Goal: Use online tool/utility: Utilize a website feature to perform a specific function

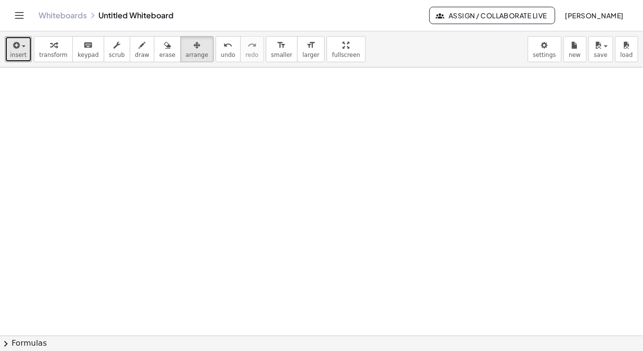
click at [18, 47] on icon "button" at bounding box center [15, 46] width 9 height 12
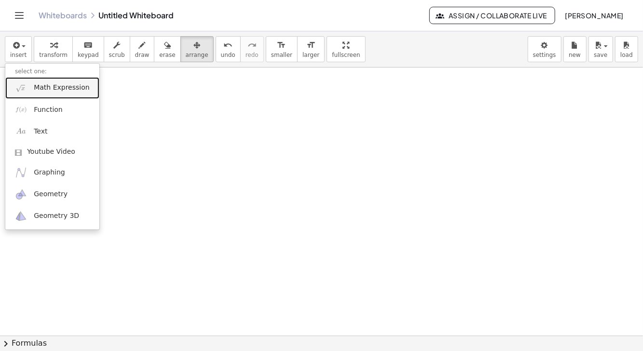
click at [58, 93] on link "Math Expression" at bounding box center [52, 88] width 94 height 22
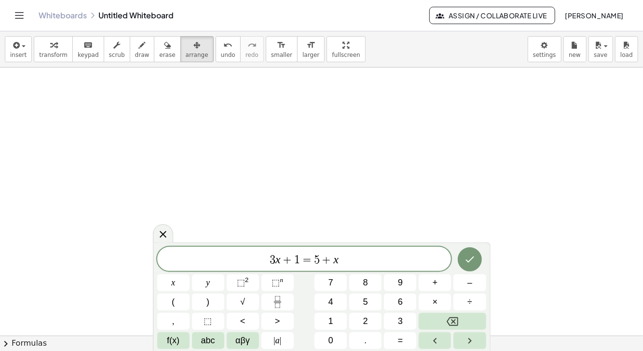
click at [445, 322] on button "Backspace" at bounding box center [452, 321] width 67 height 17
click at [444, 323] on button "Backspace" at bounding box center [452, 321] width 67 height 17
click at [445, 322] on button "Backspace" at bounding box center [452, 321] width 67 height 17
click at [447, 320] on icon "Backspace" at bounding box center [453, 322] width 12 height 12
click at [449, 317] on icon "Backspace" at bounding box center [453, 322] width 12 height 12
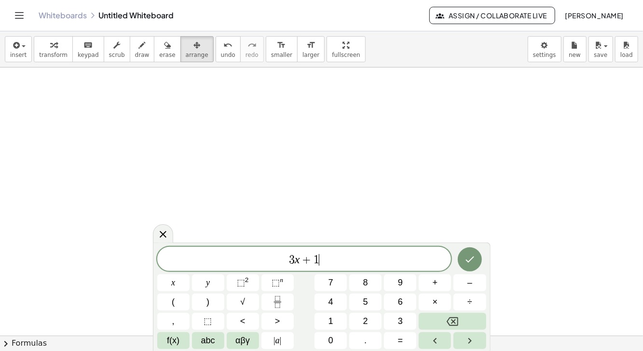
click at [450, 319] on icon "Backspace" at bounding box center [453, 321] width 12 height 9
click at [451, 319] on icon "Backspace" at bounding box center [453, 322] width 12 height 12
click at [452, 317] on icon "Backspace" at bounding box center [453, 321] width 12 height 9
click at [452, 322] on icon "Backspace" at bounding box center [453, 322] width 12 height 12
click at [452, 319] on icon "Backspace" at bounding box center [453, 322] width 12 height 12
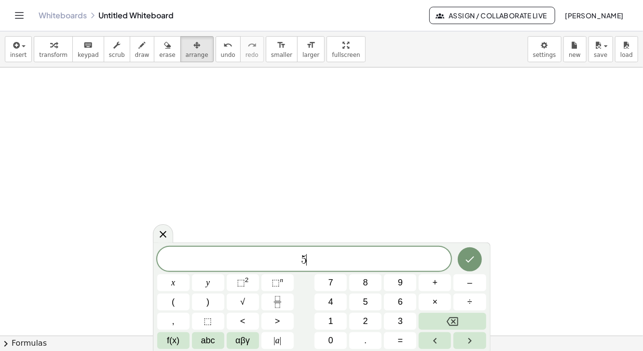
click at [426, 305] on button "×" at bounding box center [435, 302] width 32 height 17
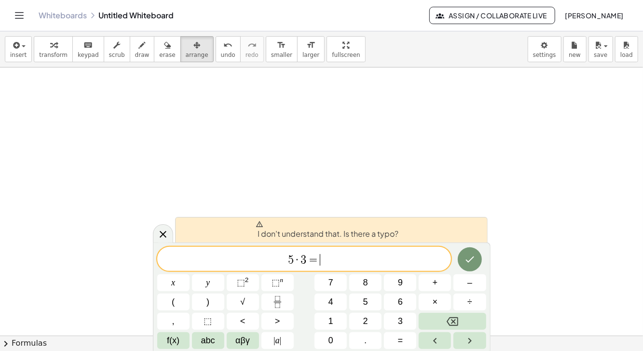
click at [463, 263] on button "Done" at bounding box center [470, 259] width 24 height 24
click at [472, 259] on icon "Done" at bounding box center [469, 260] width 9 height 6
click at [473, 257] on icon "Done" at bounding box center [470, 260] width 12 height 12
click at [465, 264] on icon "Done" at bounding box center [470, 260] width 12 height 12
click at [465, 265] on icon "Done" at bounding box center [470, 260] width 12 height 12
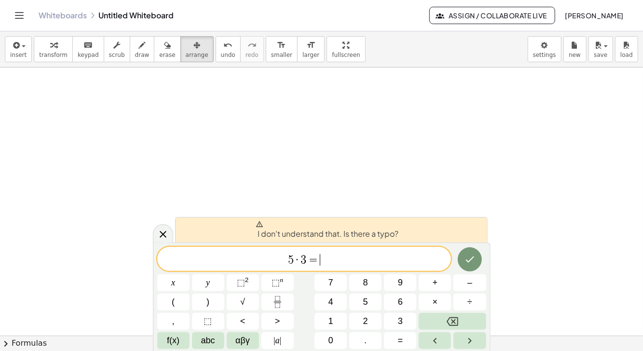
click at [470, 260] on icon "Done" at bounding box center [470, 260] width 12 height 12
click at [468, 261] on icon "Done" at bounding box center [470, 260] width 12 height 12
click at [469, 265] on icon "Done" at bounding box center [470, 260] width 12 height 12
click at [470, 266] on button "Done" at bounding box center [470, 259] width 24 height 24
click at [472, 263] on icon "Done" at bounding box center [470, 260] width 12 height 12
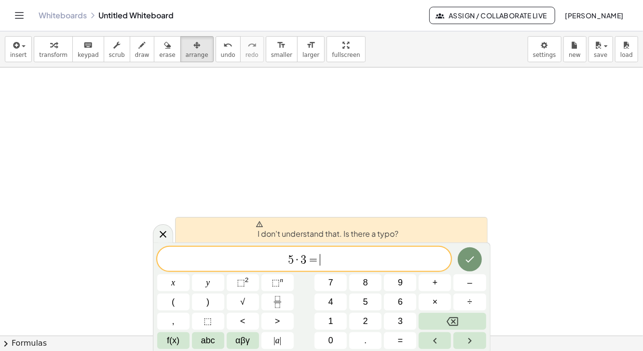
click at [471, 264] on icon "Done" at bounding box center [470, 260] width 12 height 12
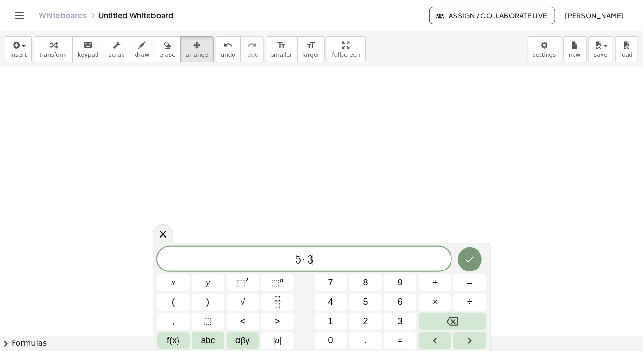
click at [470, 264] on icon "Done" at bounding box center [470, 260] width 12 height 12
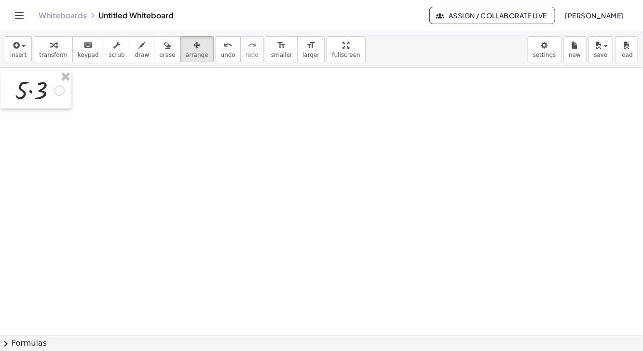
scroll to position [2, 0]
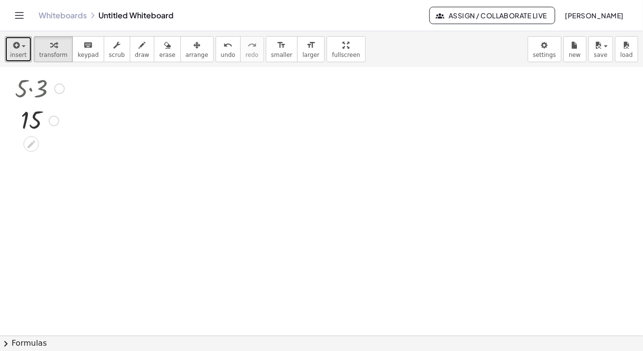
click at [18, 48] on icon "button" at bounding box center [15, 46] width 9 height 12
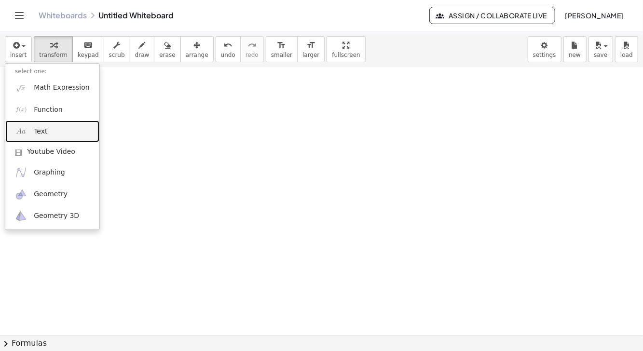
click at [57, 128] on link "Text" at bounding box center [52, 132] width 94 height 22
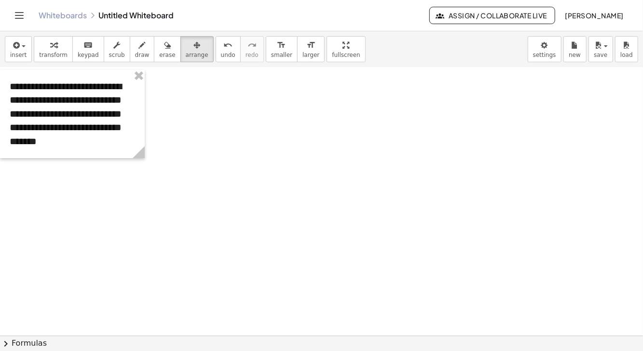
scroll to position [3, 0]
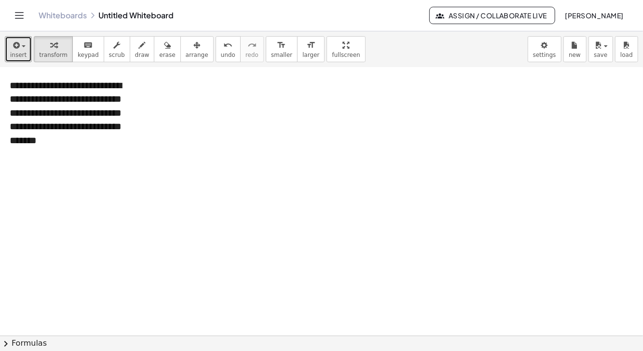
click at [19, 47] on icon "button" at bounding box center [15, 46] width 9 height 12
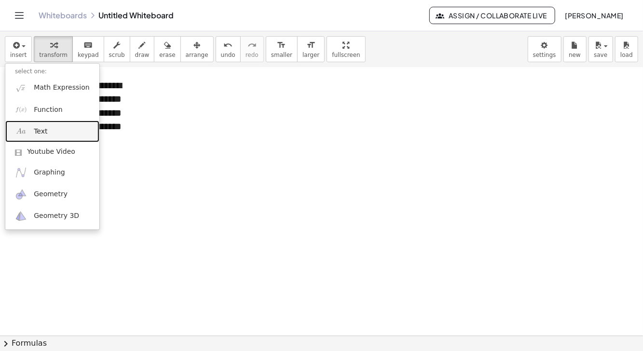
click at [53, 130] on link "Text" at bounding box center [52, 132] width 94 height 22
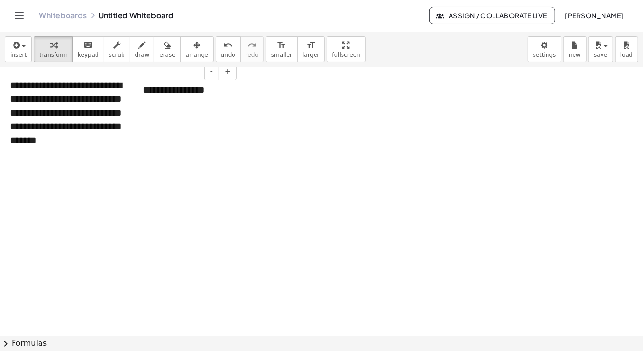
click at [177, 93] on div "**********" at bounding box center [186, 89] width 106 height 33
click at [161, 89] on div "**********" at bounding box center [186, 89] width 106 height 33
click at [164, 90] on div "**********" at bounding box center [186, 89] width 106 height 33
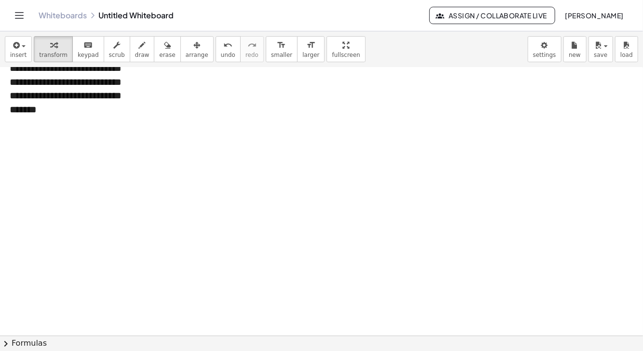
scroll to position [0, 0]
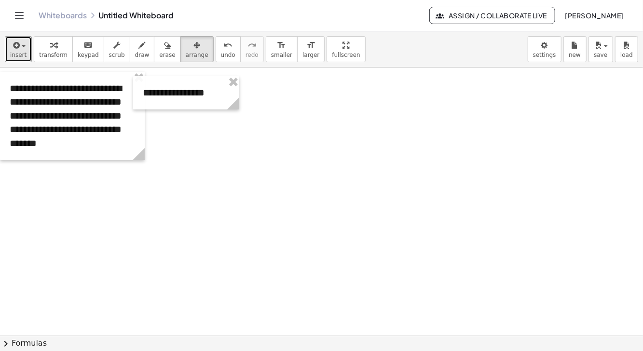
click at [21, 52] on span "insert" at bounding box center [18, 55] width 16 height 7
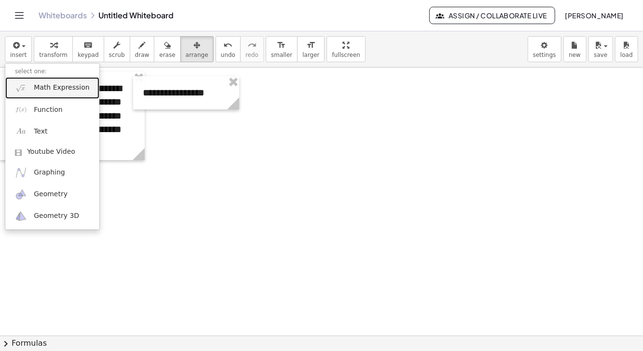
click at [70, 86] on span "Math Expression" at bounding box center [61, 88] width 55 height 10
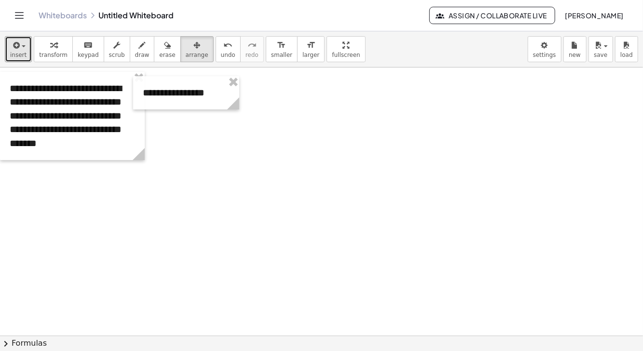
click at [17, 52] on span "insert" at bounding box center [18, 55] width 16 height 7
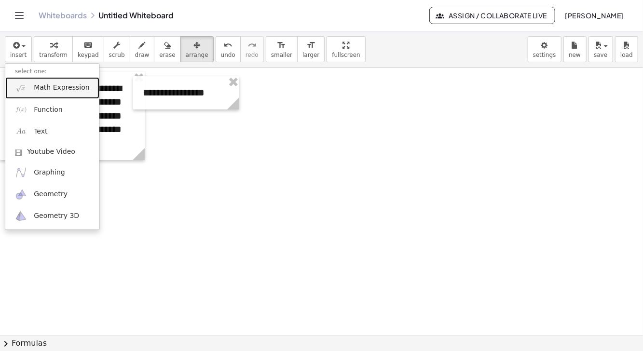
click at [63, 88] on span "Math Expression" at bounding box center [61, 88] width 55 height 10
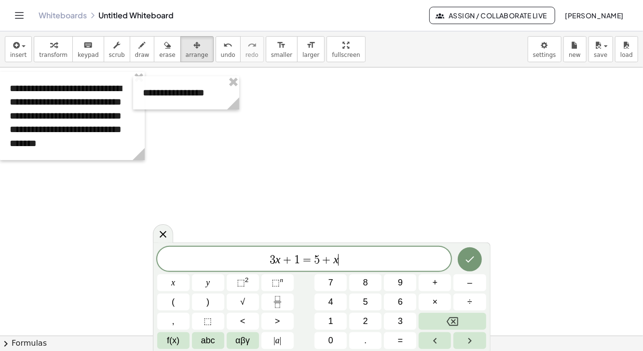
click at [456, 322] on icon "Backspace" at bounding box center [453, 322] width 12 height 12
click at [454, 324] on icon "Backspace" at bounding box center [453, 322] width 12 height 12
click at [453, 320] on icon "Backspace" at bounding box center [453, 321] width 12 height 9
click at [451, 319] on icon "Backspace" at bounding box center [453, 322] width 12 height 12
click at [450, 317] on icon "Backspace" at bounding box center [453, 321] width 12 height 9
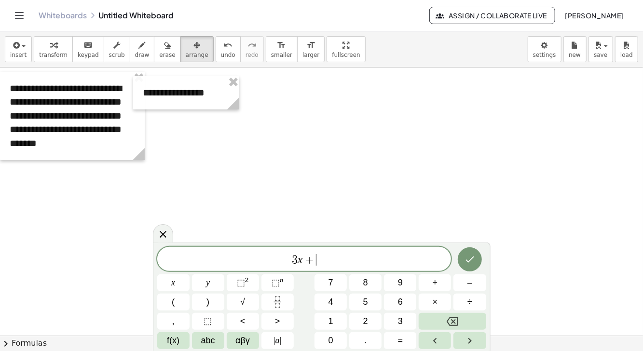
click at [447, 319] on icon "Backspace" at bounding box center [453, 322] width 12 height 12
click at [446, 319] on button "Backspace" at bounding box center [452, 321] width 67 height 17
click at [447, 317] on icon "Backspace" at bounding box center [453, 322] width 12 height 12
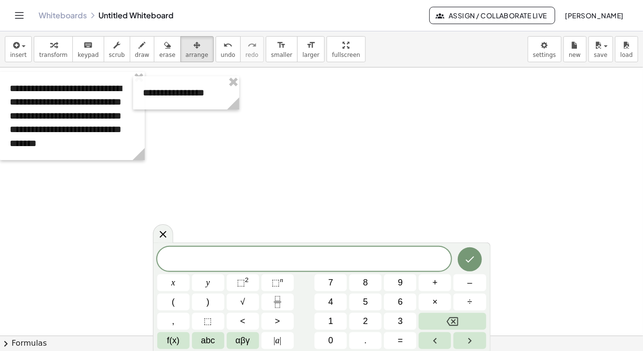
click at [166, 229] on icon at bounding box center [163, 235] width 12 height 12
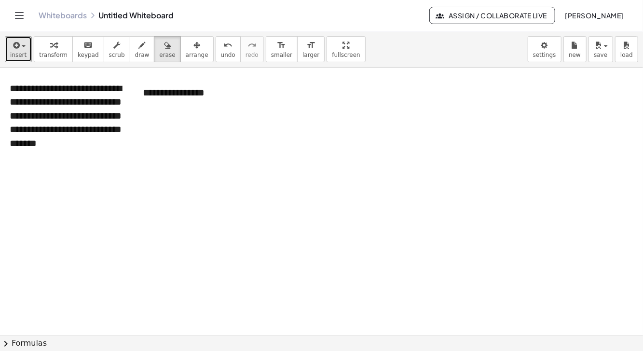
click at [18, 49] on icon "button" at bounding box center [15, 46] width 9 height 12
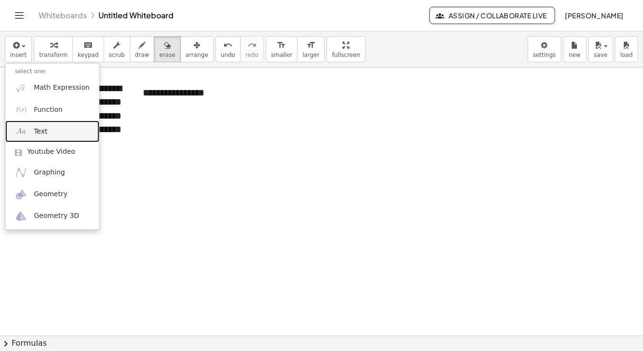
click at [51, 131] on link "Text" at bounding box center [52, 132] width 94 height 22
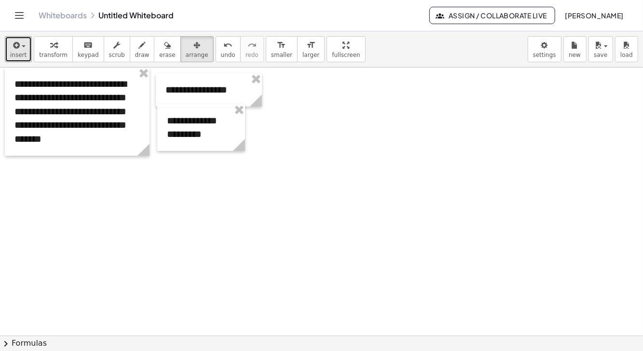
click at [19, 48] on icon "button" at bounding box center [15, 46] width 9 height 12
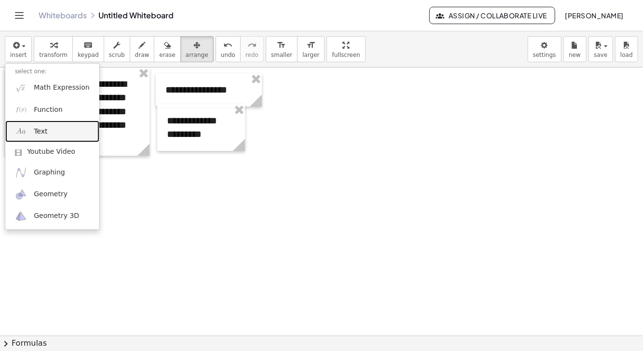
click at [61, 135] on link "Text" at bounding box center [52, 132] width 94 height 22
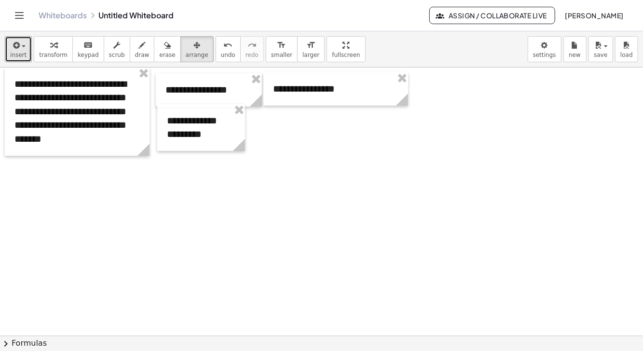
click at [14, 41] on icon "button" at bounding box center [15, 46] width 9 height 12
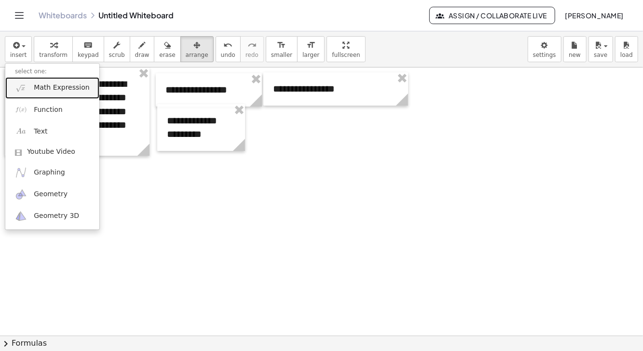
click at [60, 88] on span "Math Expression" at bounding box center [61, 88] width 55 height 10
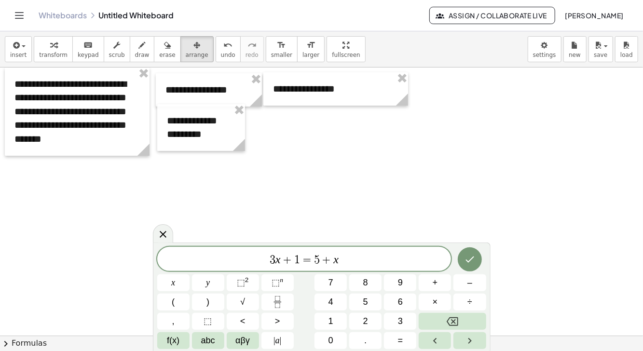
click at [467, 316] on button "Backspace" at bounding box center [452, 321] width 67 height 17
click at [465, 319] on button "Backspace" at bounding box center [452, 321] width 67 height 17
click at [463, 322] on button "Backspace" at bounding box center [452, 321] width 67 height 17
click at [464, 319] on button "Backspace" at bounding box center [452, 321] width 67 height 17
click at [464, 318] on button "Backspace" at bounding box center [452, 321] width 67 height 17
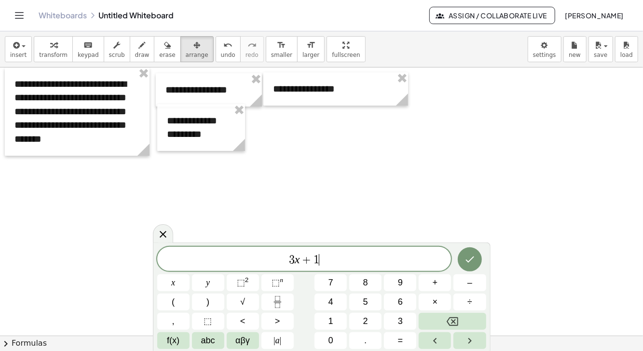
click at [464, 319] on button "Backspace" at bounding box center [452, 321] width 67 height 17
click at [464, 315] on button "Backspace" at bounding box center [452, 321] width 67 height 17
click at [463, 316] on button "Backspace" at bounding box center [452, 321] width 67 height 17
click at [461, 318] on button "Backspace" at bounding box center [452, 321] width 67 height 17
click at [439, 301] on button "×" at bounding box center [435, 302] width 32 height 17
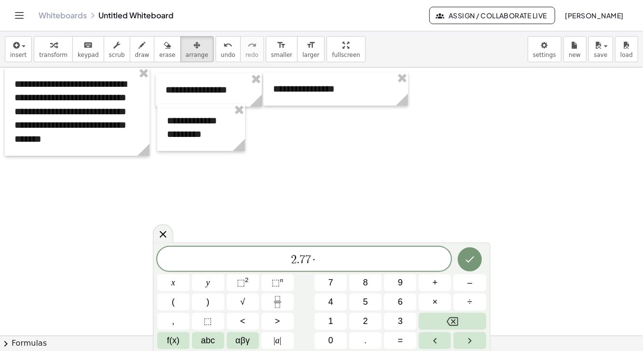
click at [334, 297] on button "4" at bounding box center [331, 302] width 32 height 17
click at [435, 281] on span "+" at bounding box center [435, 282] width 5 height 13
click at [429, 303] on button "×" at bounding box center [435, 302] width 32 height 17
click at [433, 300] on span "×" at bounding box center [435, 302] width 5 height 13
click at [246, 283] on sup "2" at bounding box center [247, 279] width 4 height 7
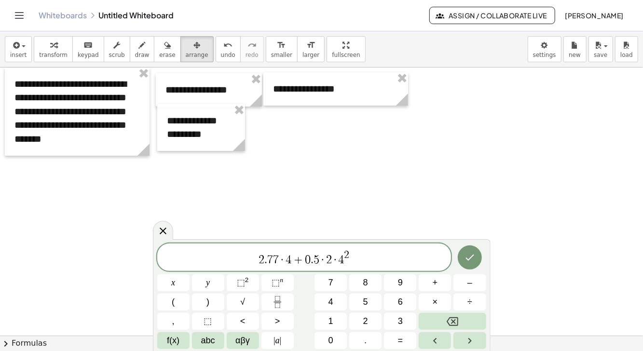
click at [464, 252] on icon "Done" at bounding box center [470, 258] width 12 height 12
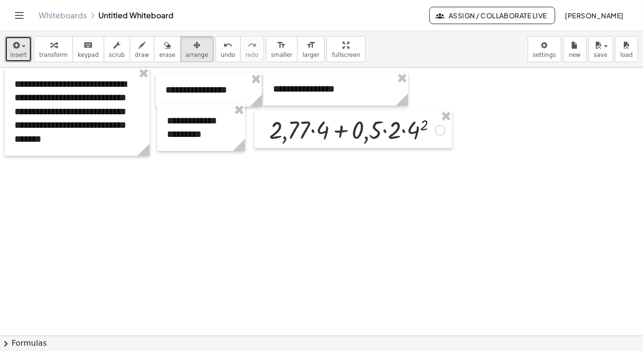
click at [17, 52] on span "insert" at bounding box center [18, 55] width 16 height 7
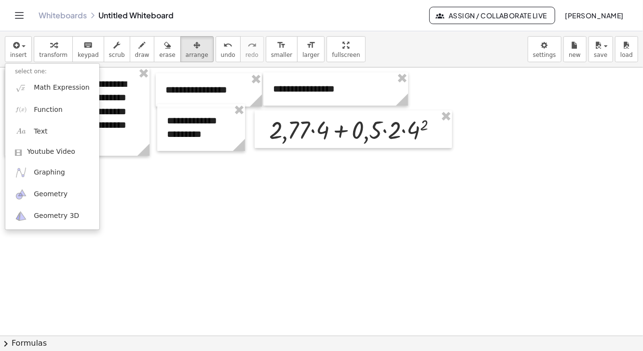
click at [51, 51] on div at bounding box center [321, 175] width 643 height 351
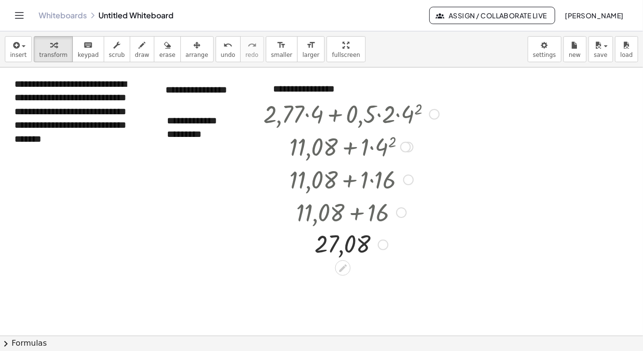
click at [340, 273] on div at bounding box center [342, 267] width 15 height 15
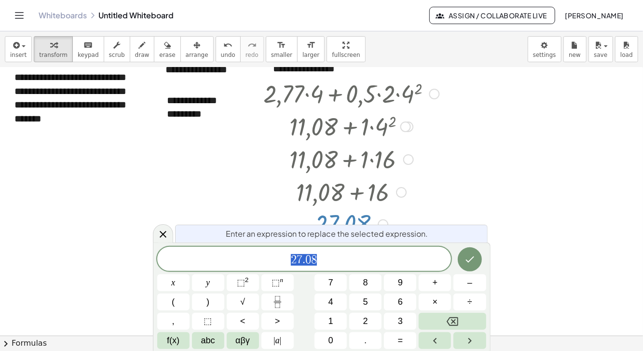
scroll to position [22, 0]
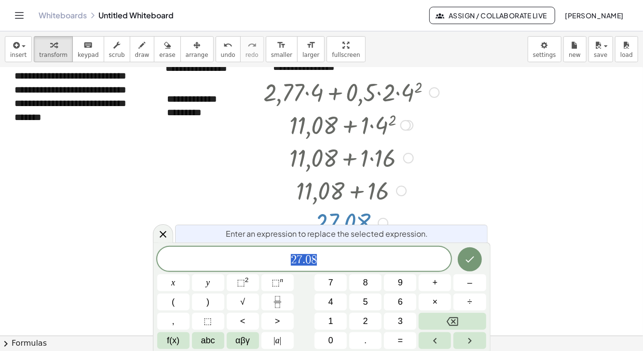
click at [335, 259] on span "2 7 . 0 8" at bounding box center [304, 260] width 294 height 14
click at [468, 256] on icon "Done" at bounding box center [470, 260] width 12 height 12
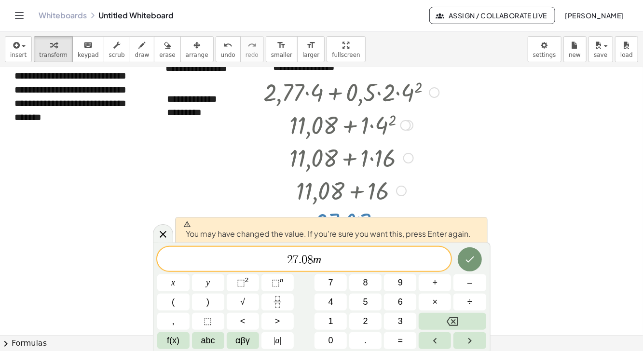
click at [466, 262] on icon "Done" at bounding box center [470, 260] width 12 height 12
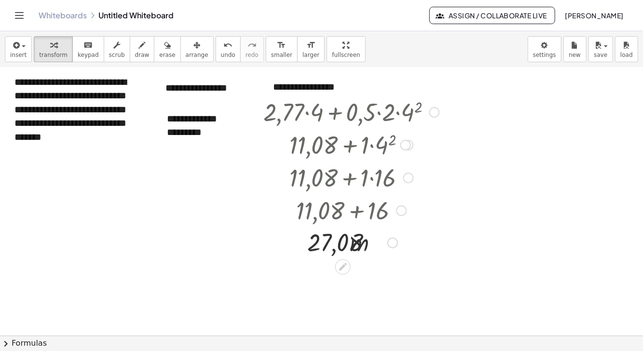
scroll to position [0, 0]
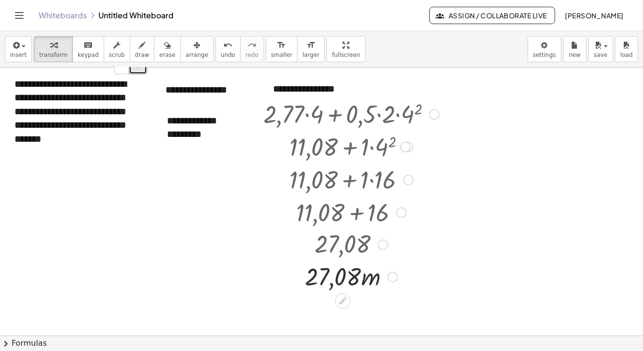
click at [142, 71] on button "+" at bounding box center [138, 66] width 18 height 16
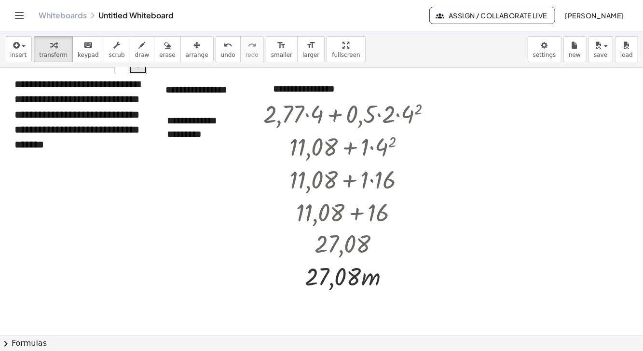
click at [138, 69] on button "+" at bounding box center [138, 66] width 18 height 16
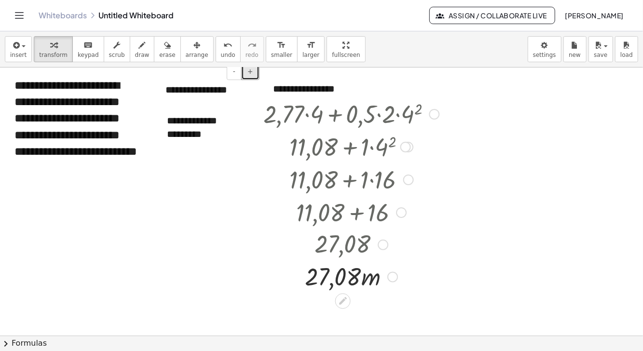
click at [249, 73] on button "+" at bounding box center [250, 72] width 18 height 16
click at [250, 74] on span "+" at bounding box center [250, 72] width 6 height 8
click at [251, 71] on span "+" at bounding box center [250, 72] width 6 height 8
click at [234, 72] on button "-" at bounding box center [234, 72] width 15 height 16
click at [233, 103] on span "+" at bounding box center [234, 102] width 6 height 8
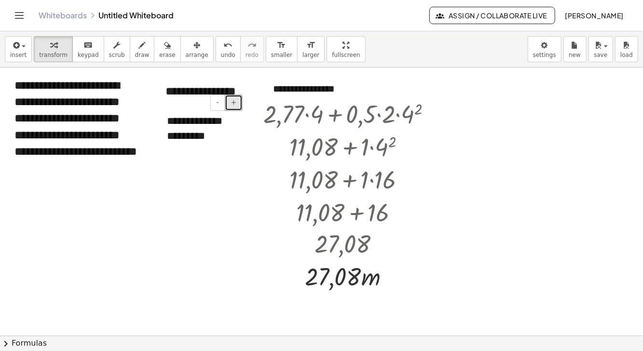
click at [235, 102] on span "+" at bounding box center [234, 102] width 6 height 8
click at [233, 102] on span "+" at bounding box center [234, 102] width 6 height 8
click at [235, 103] on span "+" at bounding box center [234, 102] width 6 height 8
click at [217, 105] on button "-" at bounding box center [217, 103] width 15 height 16
click at [219, 104] on span "-" at bounding box center [218, 102] width 2 height 8
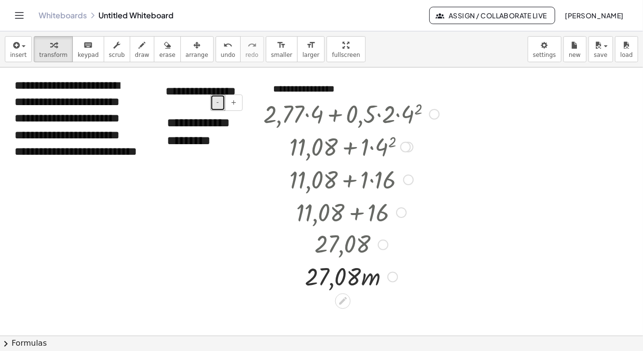
click at [217, 104] on button "-" at bounding box center [217, 103] width 15 height 16
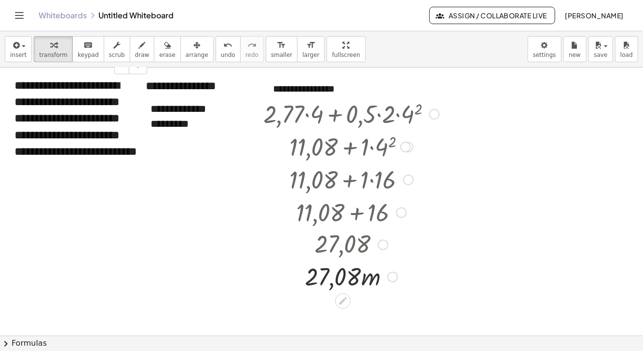
click at [125, 165] on div "**********" at bounding box center [77, 135] width 145 height 135
click at [18, 79] on div "**********" at bounding box center [77, 135] width 145 height 135
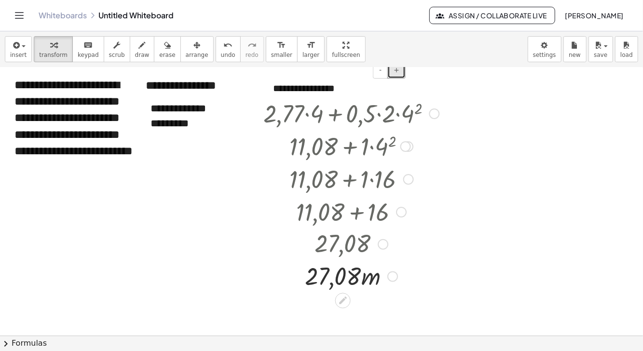
click at [394, 68] on button "+" at bounding box center [396, 70] width 18 height 16
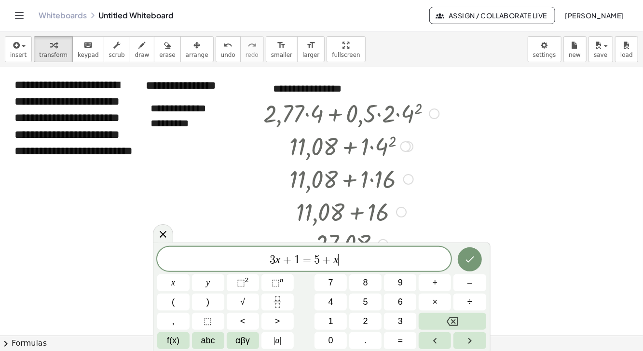
scroll to position [1, 0]
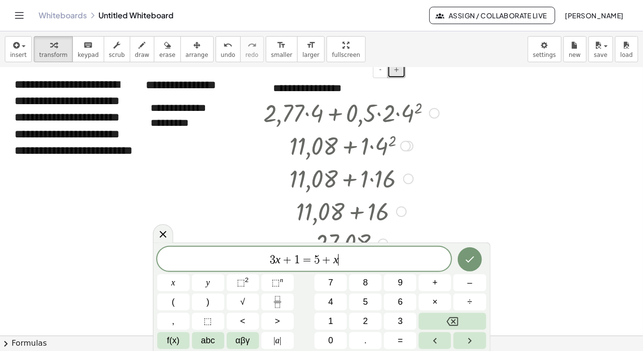
click at [397, 72] on span "+" at bounding box center [397, 70] width 6 height 8
click at [399, 68] on span "+" at bounding box center [397, 70] width 6 height 8
click at [399, 69] on span "+" at bounding box center [397, 70] width 6 height 8
click at [402, 70] on button "+" at bounding box center [396, 70] width 18 height 16
click at [379, 69] on button "-" at bounding box center [380, 70] width 15 height 16
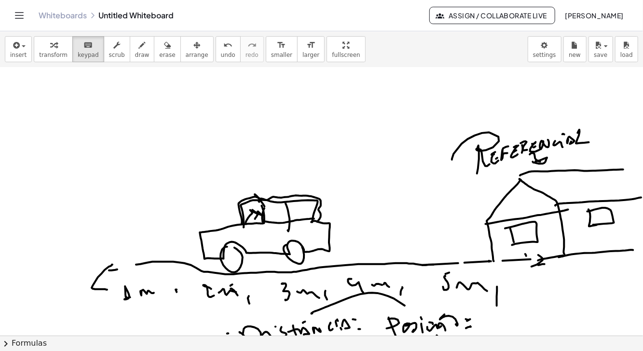
scroll to position [205, 0]
